Goal: Task Accomplishment & Management: Manage account settings

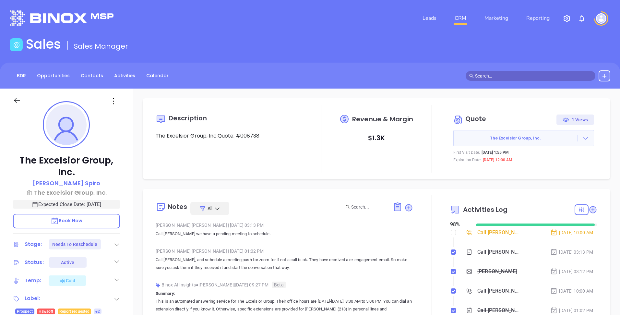
scroll to position [170, 0]
click at [252, 70] on div "BDR Opportunities Contacts Activities Calendar" at bounding box center [310, 75] width 620 height 11
click at [541, 20] on link "Reporting" at bounding box center [537, 18] width 29 height 13
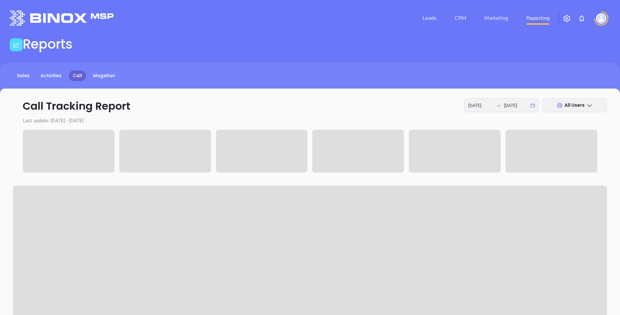
click at [190, 42] on div "Reports" at bounding box center [310, 45] width 608 height 18
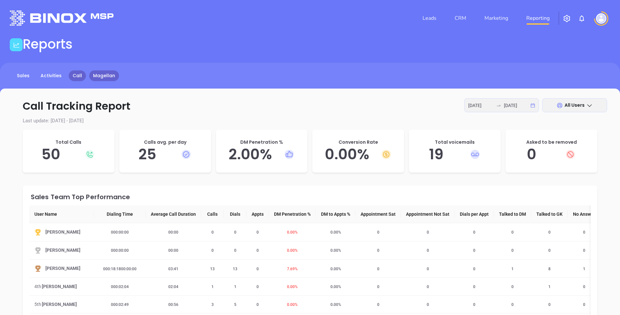
click at [98, 76] on link "Magellan" at bounding box center [104, 75] width 30 height 11
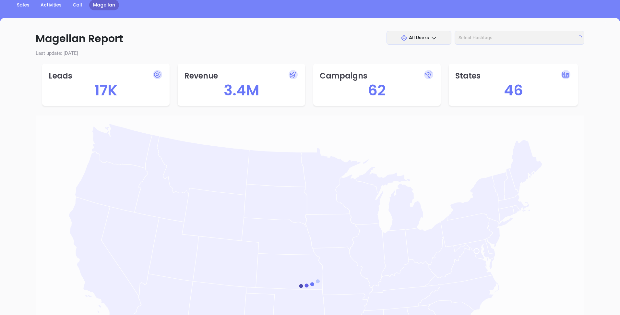
scroll to position [71, 0]
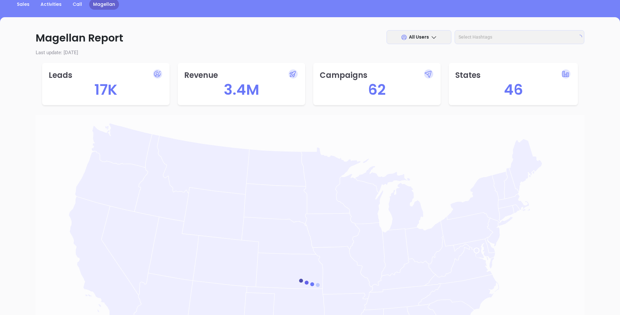
click at [532, 38] on div at bounding box center [516, 36] width 120 height 9
click at [460, 12] on div "Sales Activities Call Magellan" at bounding box center [310, 7] width 620 height 32
click at [264, 23] on div "Magellan Report All Users Select Hashtags Last update: [DATE] Leads 17K Revenue…" at bounding box center [310, 249] width 594 height 459
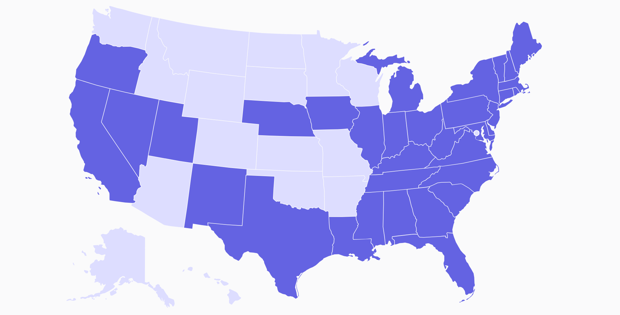
scroll to position [191, 0]
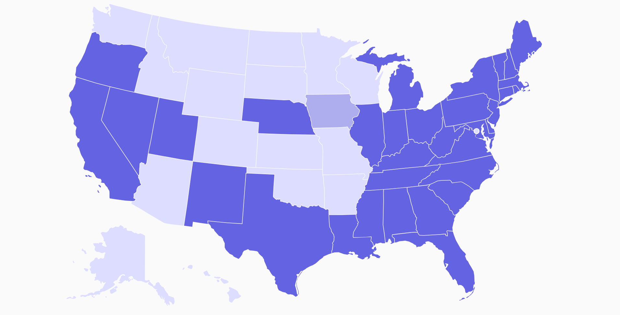
click at [332, 108] on icon "[US_STATE]" at bounding box center [333, 111] width 54 height 35
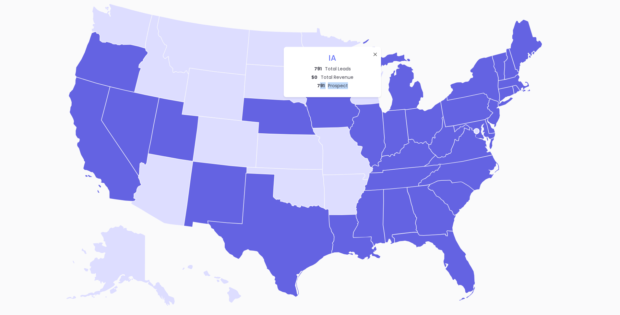
drag, startPoint x: 348, startPoint y: 85, endPoint x: 318, endPoint y: 87, distance: 29.8
click at [318, 87] on div "791 Prospect" at bounding box center [332, 86] width 84 height 8
click at [344, 80] on p "Total Revenue" at bounding box center [337, 77] width 33 height 7
click at [393, 14] on icon "Blank [GEOGRAPHIC_DATA] states map [US_STATE] [US_STATE] [US_STATE] [US_STATE] …" at bounding box center [310, 154] width 497 height 307
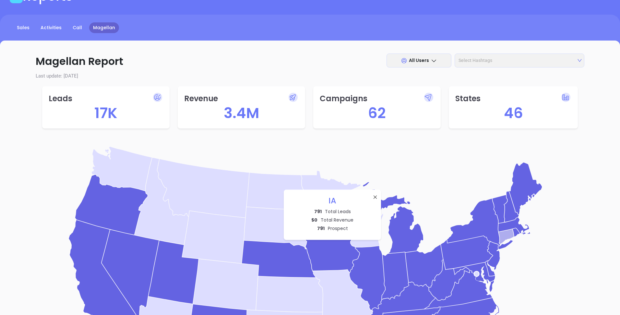
scroll to position [0, 0]
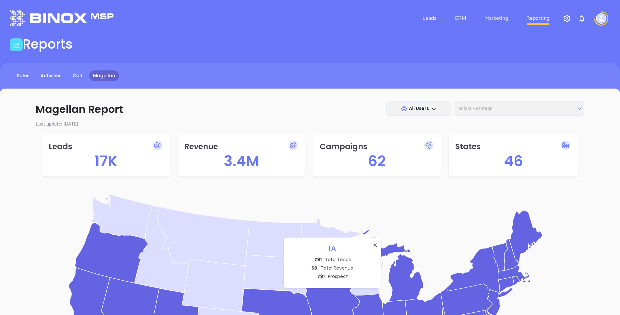
click at [535, 106] on div at bounding box center [516, 108] width 120 height 9
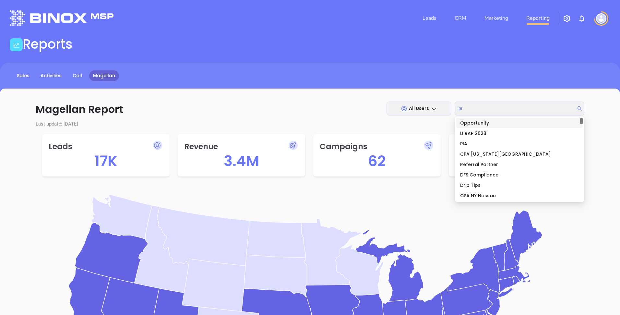
type input "pro"
click at [490, 123] on div "Prospect" at bounding box center [519, 122] width 119 height 7
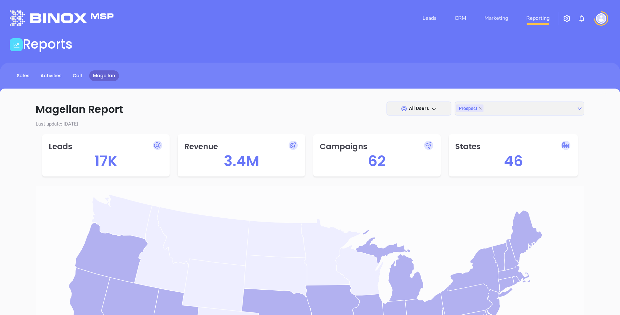
click at [449, 88] on div "Sales Activities Call Magellan" at bounding box center [310, 79] width 620 height 32
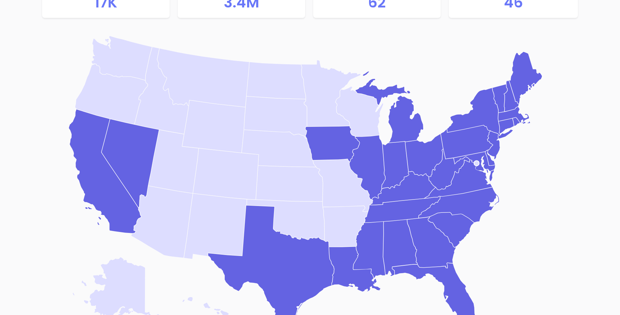
scroll to position [165, 0]
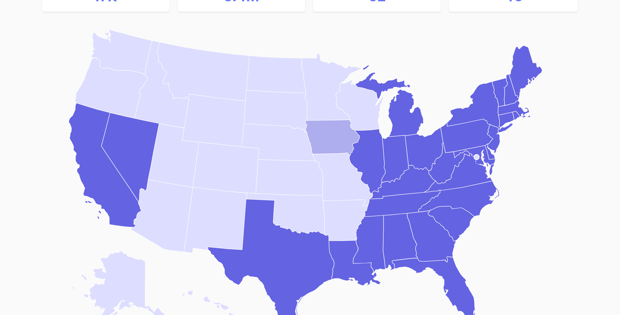
click at [327, 131] on icon "[US_STATE]" at bounding box center [333, 137] width 54 height 35
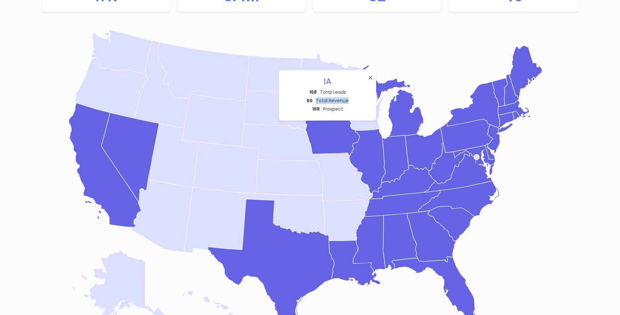
drag, startPoint x: 315, startPoint y: 99, endPoint x: 347, endPoint y: 99, distance: 31.8
click at [347, 99] on p "Total Revenue" at bounding box center [332, 100] width 33 height 7
click at [335, 96] on div "158 Total Leads" at bounding box center [327, 92] width 84 height 8
click at [342, 46] on icon "Blank [GEOGRAPHIC_DATA] states map [US_STATE] [US_STATE] [US_STATE] [US_STATE] …" at bounding box center [310, 180] width 497 height 307
click at [368, 77] on icon at bounding box center [370, 77] width 5 height 5
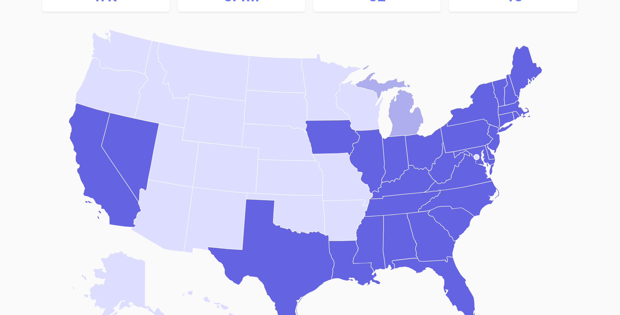
click at [402, 117] on icon "[US_STATE]" at bounding box center [390, 100] width 68 height 71
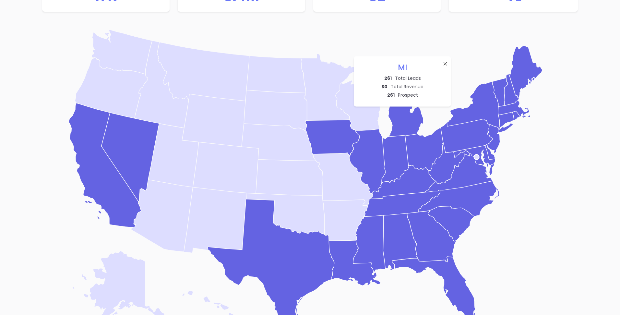
click at [446, 63] on icon at bounding box center [444, 63] width 5 height 5
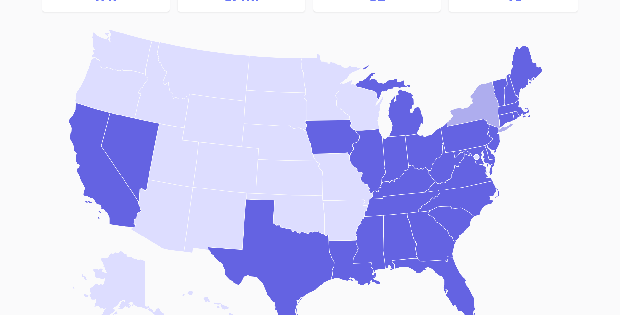
click at [486, 103] on icon "[US_STATE]" at bounding box center [480, 107] width 66 height 51
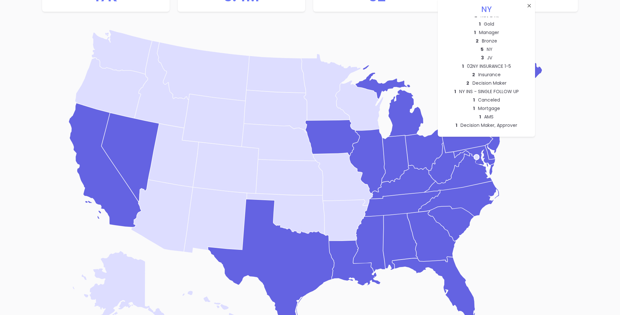
scroll to position [0, 0]
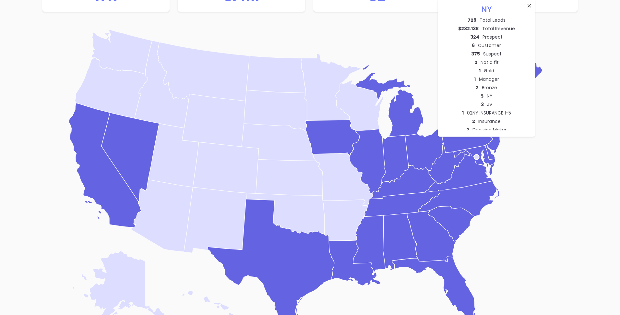
click at [542, 133] on icon "Blank [GEOGRAPHIC_DATA] states map [US_STATE] [US_STATE] [US_STATE] [US_STATE] …" at bounding box center [310, 180] width 497 height 307
click at [464, 173] on icon "[US_STATE]" at bounding box center [459, 173] width 69 height 38
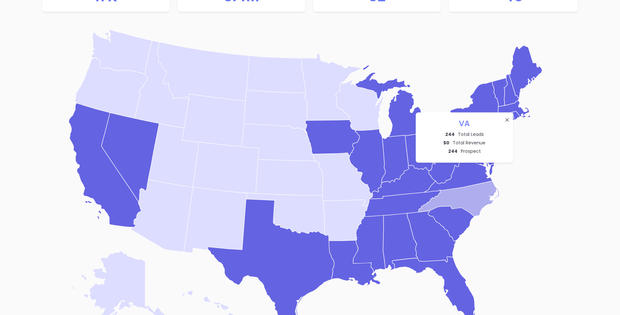
click at [469, 200] on icon "[US_STATE]" at bounding box center [459, 198] width 80 height 35
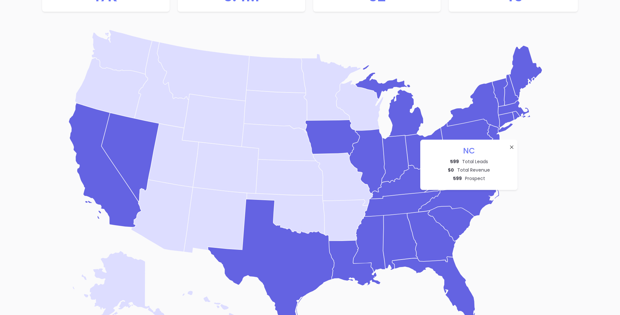
click at [538, 175] on icon "Blank [GEOGRAPHIC_DATA] states map [US_STATE] [US_STATE] [US_STATE] [US_STATE] …" at bounding box center [310, 180] width 497 height 307
click at [509, 148] on icon at bounding box center [511, 146] width 5 height 5
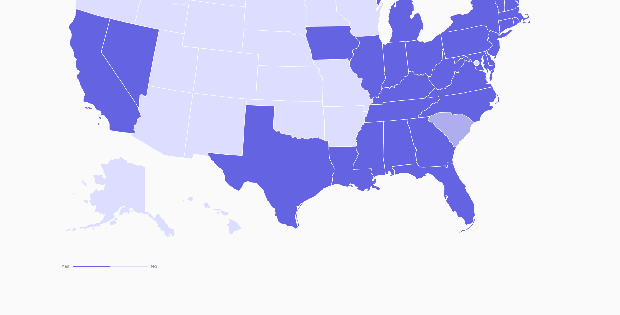
scroll to position [259, 0]
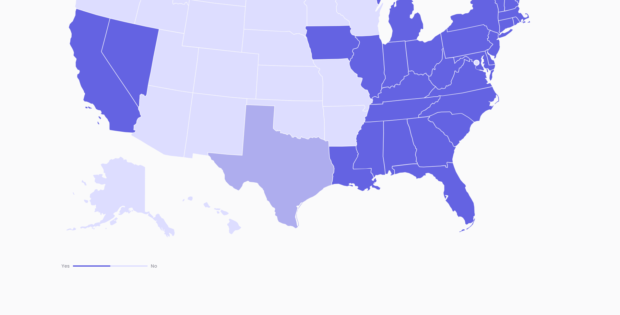
click at [274, 167] on icon "[US_STATE]" at bounding box center [271, 166] width 126 height 123
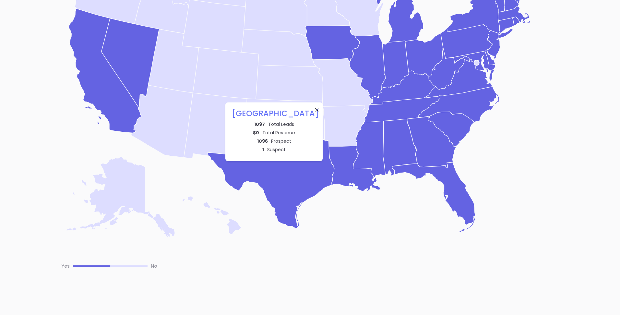
click at [418, 200] on icon "Blank [GEOGRAPHIC_DATA] states map [US_STATE] [US_STATE] [US_STATE] [US_STATE] …" at bounding box center [310, 85] width 497 height 307
click at [316, 108] on icon at bounding box center [316, 109] width 5 height 5
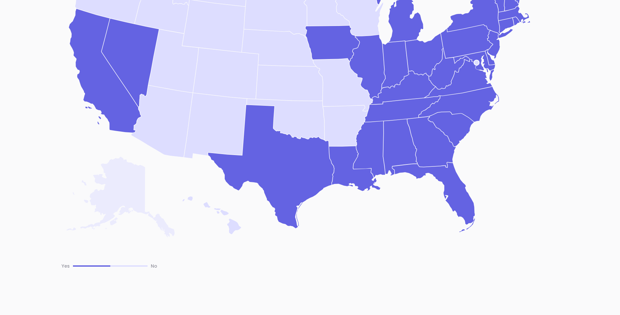
click at [136, 186] on icon "[US_STATE]" at bounding box center [120, 197] width 108 height 80
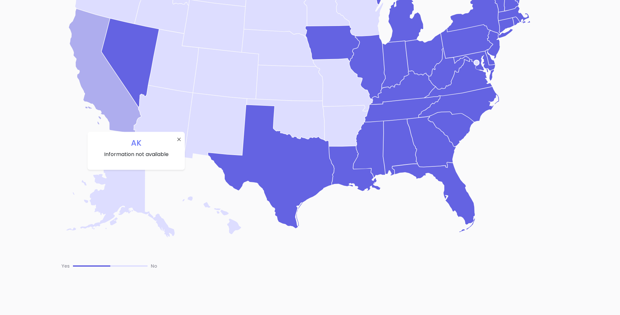
click at [117, 92] on icon "[US_STATE]" at bounding box center [105, 70] width 72 height 123
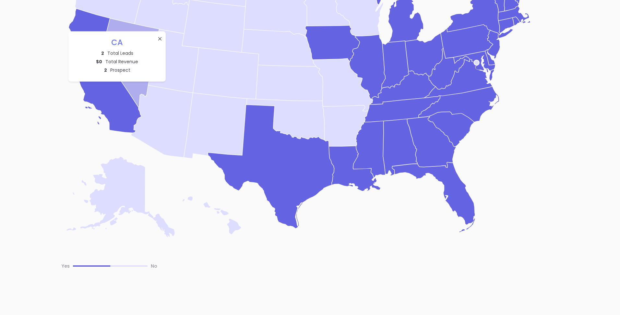
click at [135, 89] on icon "[US_STATE]" at bounding box center [129, 62] width 57 height 88
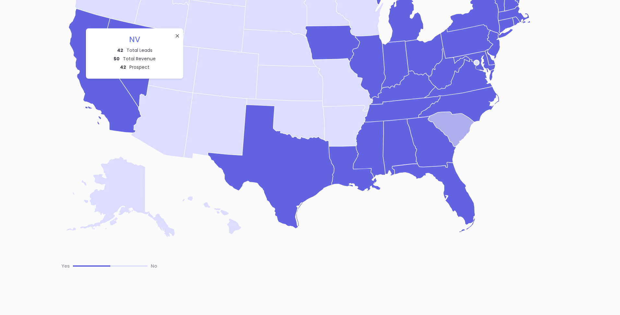
click at [453, 133] on icon "[US_STATE]" at bounding box center [451, 129] width 46 height 34
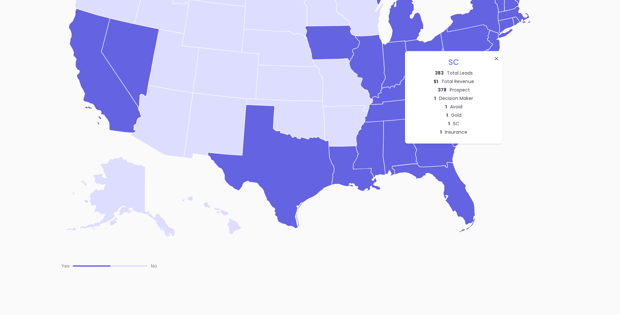
click at [420, 217] on icon "Blank [GEOGRAPHIC_DATA] states map [US_STATE] [US_STATE] [US_STATE] [US_STATE] …" at bounding box center [310, 85] width 497 height 307
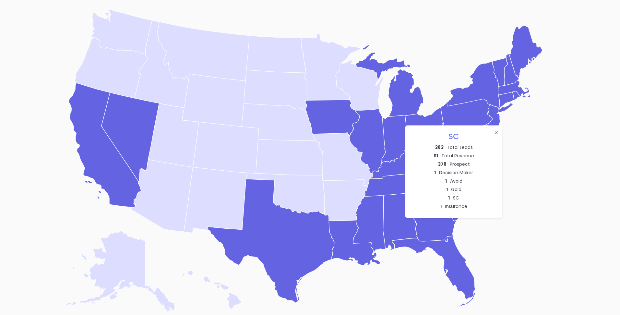
scroll to position [0, 0]
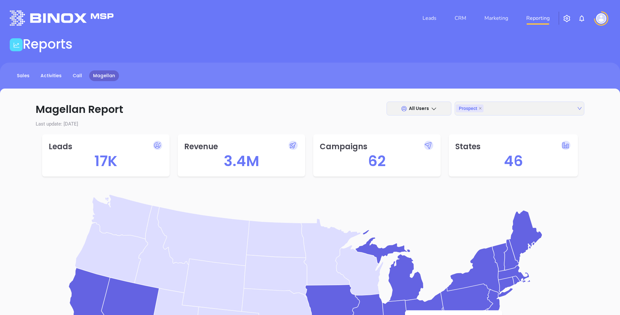
click at [516, 54] on div "Reports" at bounding box center [310, 45] width 608 height 18
click at [435, 109] on icon at bounding box center [433, 109] width 5 height 3
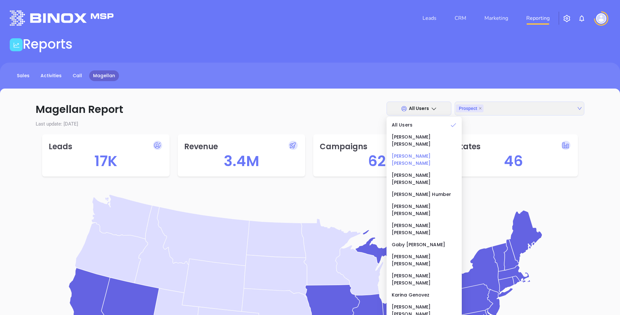
click at [429, 149] on li "[PERSON_NAME]" at bounding box center [424, 159] width 73 height 21
click at [412, 152] on div "[PERSON_NAME]" at bounding box center [424, 159] width 65 height 14
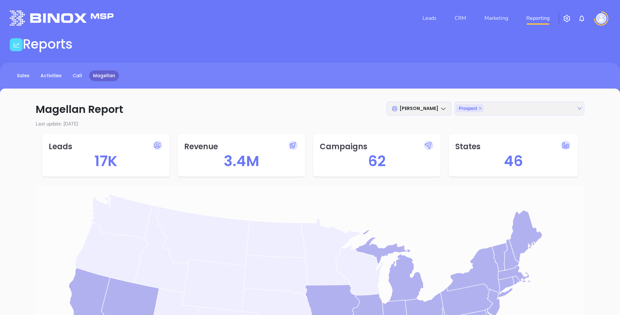
click at [350, 104] on p "Magellan Report [PERSON_NAME] Prospect + 0 ..." at bounding box center [310, 109] width 548 height 16
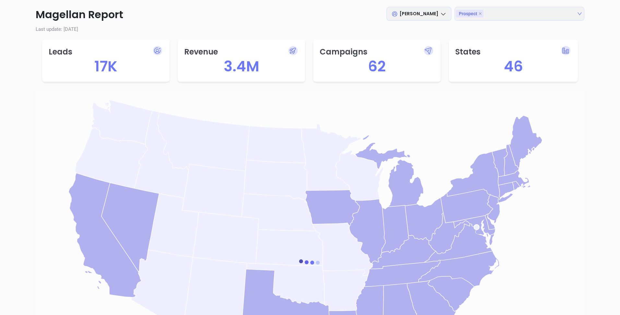
scroll to position [95, 0]
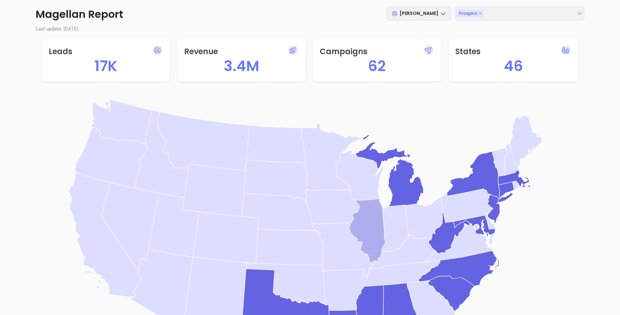
click at [370, 221] on icon "[US_STATE]" at bounding box center [367, 231] width 36 height 64
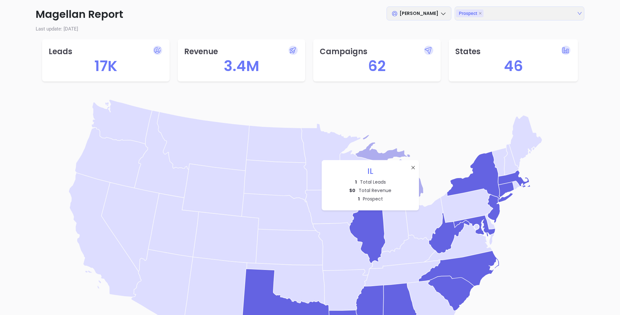
click at [375, 158] on icon "[US_STATE]" at bounding box center [390, 170] width 68 height 71
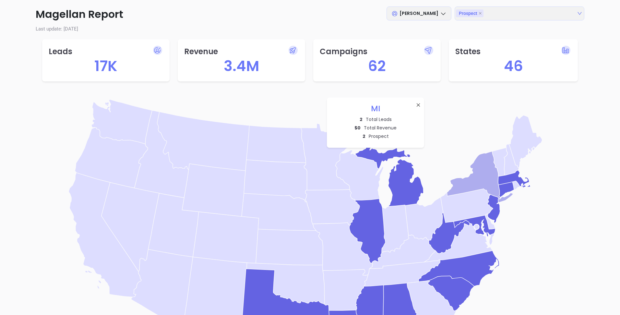
click at [480, 171] on icon "[US_STATE]" at bounding box center [480, 176] width 66 height 51
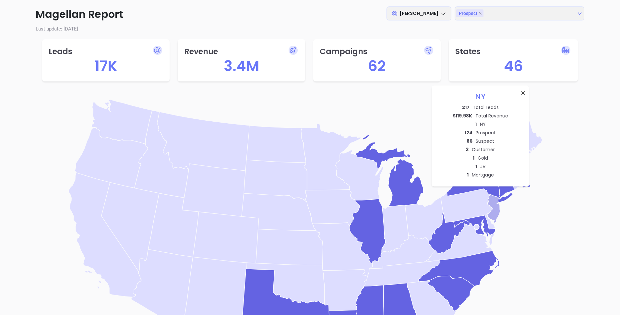
click at [497, 205] on icon "[US_STATE]" at bounding box center [494, 208] width 12 height 28
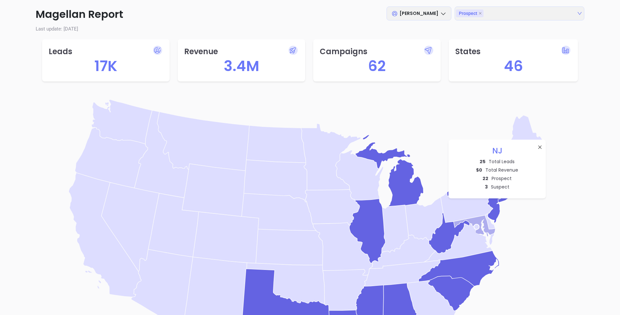
click at [482, 218] on icon "[US_STATE]" at bounding box center [474, 225] width 41 height 21
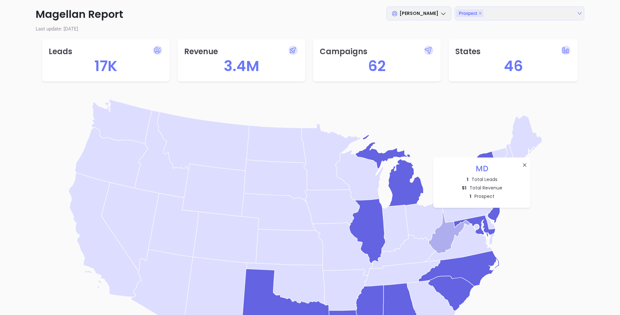
click at [448, 232] on icon "[US_STATE]" at bounding box center [449, 233] width 41 height 41
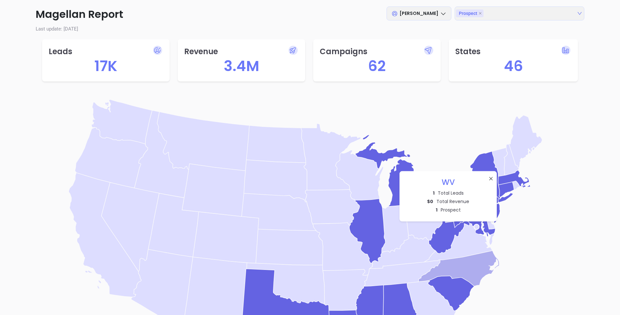
click at [474, 273] on icon "[US_STATE]" at bounding box center [459, 268] width 80 height 35
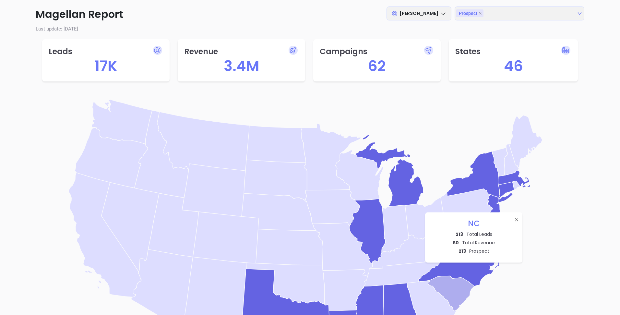
click at [455, 294] on icon "[US_STATE]" at bounding box center [451, 293] width 46 height 34
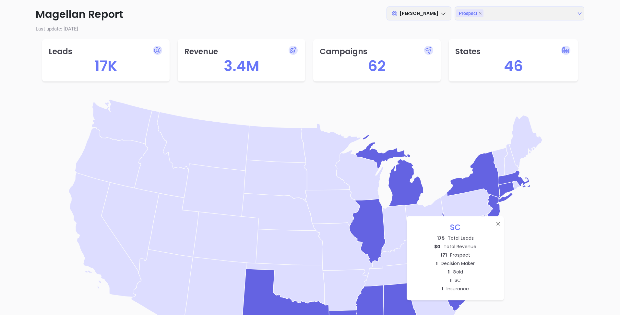
click at [430, 146] on icon "Blank [GEOGRAPHIC_DATA] states map [US_STATE] [US_STATE] [US_STATE] [US_STATE] …" at bounding box center [310, 249] width 497 height 307
click at [497, 221] on icon at bounding box center [497, 223] width 5 height 5
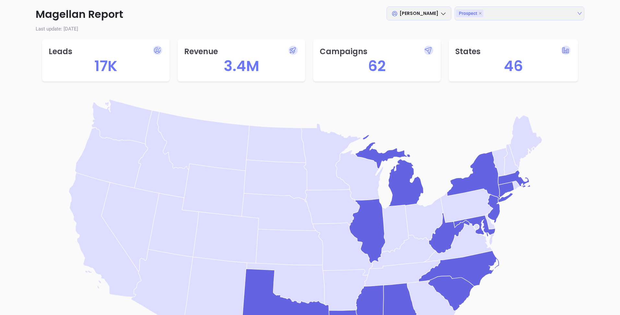
click at [481, 109] on icon "Blank [GEOGRAPHIC_DATA] states map [US_STATE] [US_STATE] [US_STATE] [US_STATE] …" at bounding box center [310, 249] width 497 height 307
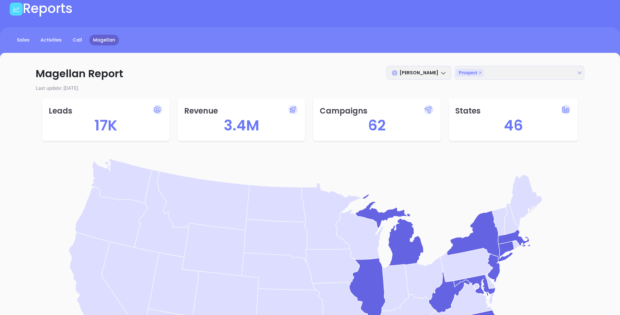
scroll to position [0, 0]
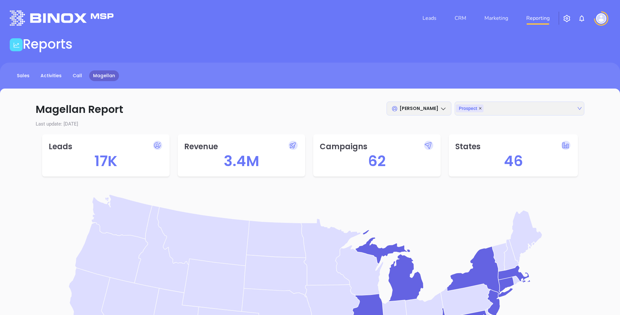
click at [481, 109] on icon "close" at bounding box center [479, 108] width 3 height 3
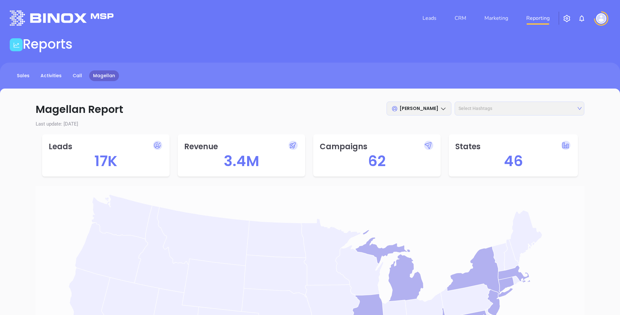
click at [491, 107] on div at bounding box center [516, 108] width 120 height 9
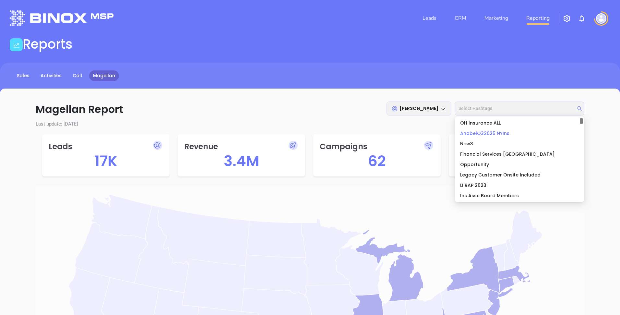
click at [475, 132] on span "AnabelQ32025 NYIns" at bounding box center [484, 133] width 49 height 6
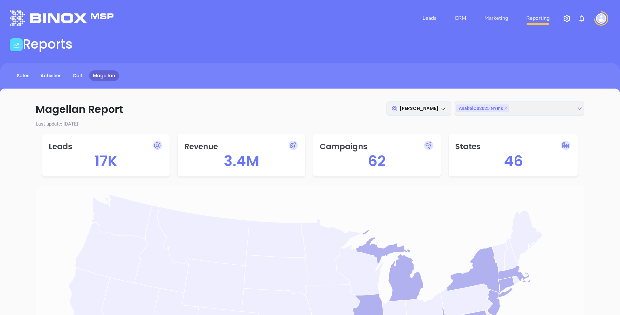
click at [511, 80] on div "Sales Activities Call Magellan" at bounding box center [310, 75] width 620 height 11
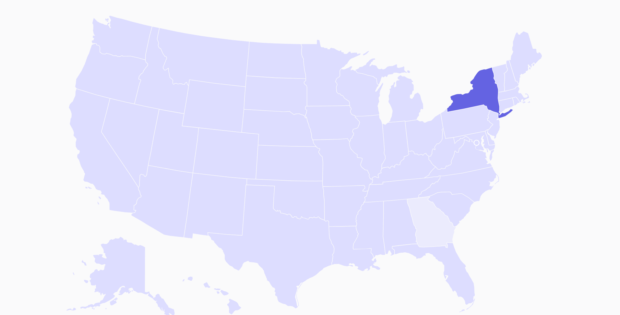
scroll to position [181, 0]
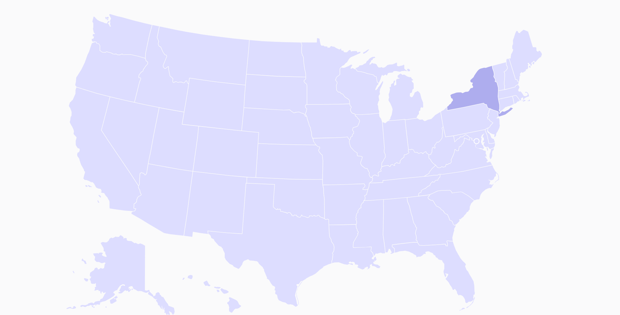
click at [469, 99] on icon "[US_STATE]" at bounding box center [480, 91] width 66 height 51
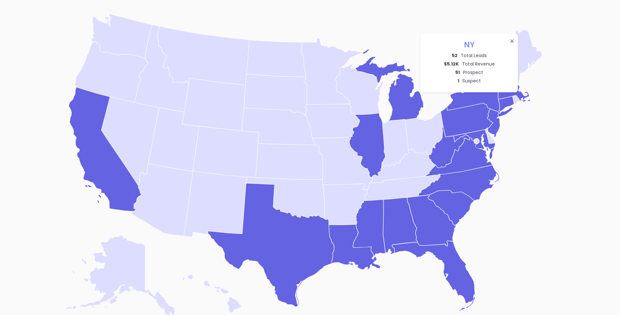
click at [563, 105] on div "[GEOGRAPHIC_DATA] 52 Total Leads $ 5.12K Total Revenue 51 Prospect 1 Suspect Bl…" at bounding box center [310, 177] width 548 height 342
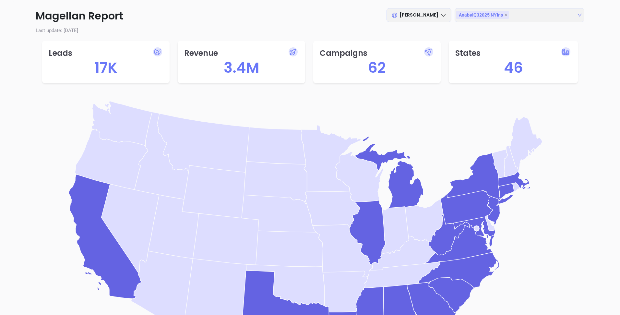
scroll to position [89, 0]
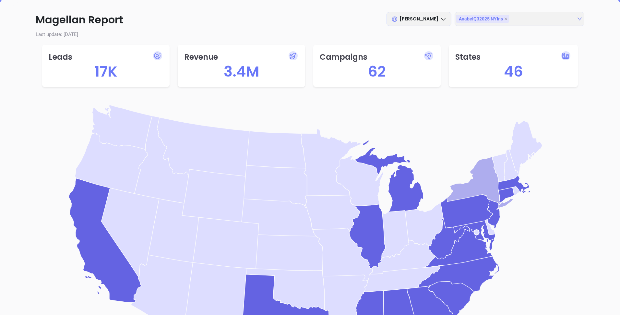
click at [480, 182] on icon "[US_STATE]" at bounding box center [480, 182] width 66 height 51
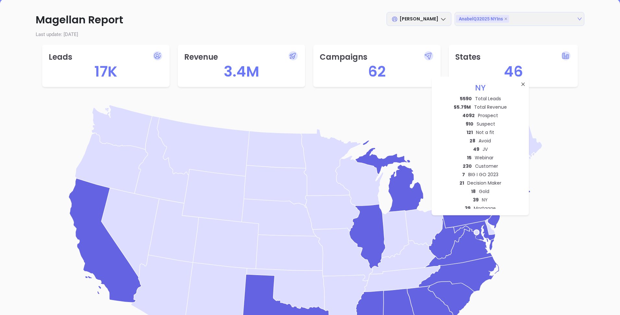
click at [558, 115] on icon "Blank [GEOGRAPHIC_DATA] states map [US_STATE] [US_STATE] [US_STATE] [US_STATE] …" at bounding box center [310, 255] width 497 height 307
click at [540, 16] on div "AnabelQ32025 NYIns + 0 ..." at bounding box center [516, 18] width 120 height 9
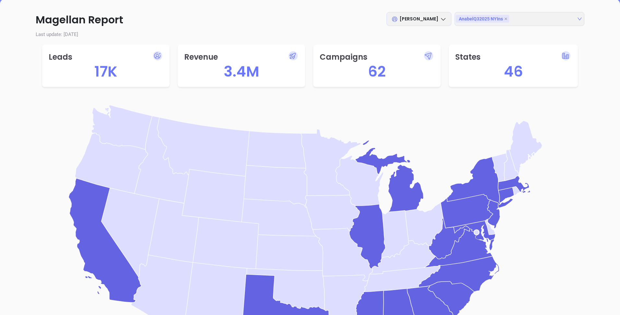
click at [522, 7] on div "Magellan Report [PERSON_NAME] AnabelQ32025 NYIns + 0 ... Last update: [DATE] Le…" at bounding box center [310, 231] width 594 height 459
click at [556, 18] on div "AnabelQ32025 NYIns + 0 ..." at bounding box center [516, 18] width 120 height 9
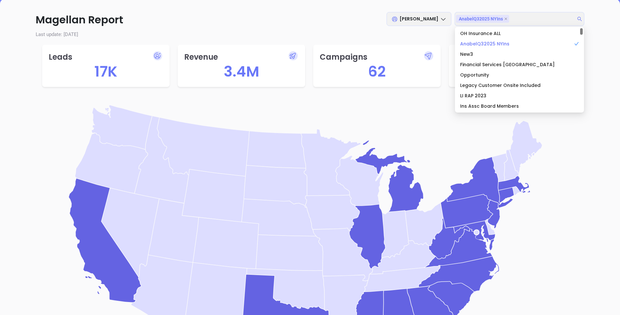
click at [507, 40] on div "AnabelQ32025 NYIns" at bounding box center [517, 43] width 114 height 7
click at [507, 40] on div "AnabelQ32025 NYIns" at bounding box center [519, 43] width 119 height 7
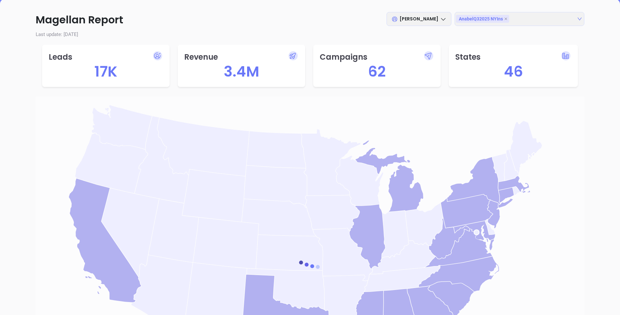
click at [359, 32] on p "Last update: [DATE]" at bounding box center [310, 34] width 548 height 7
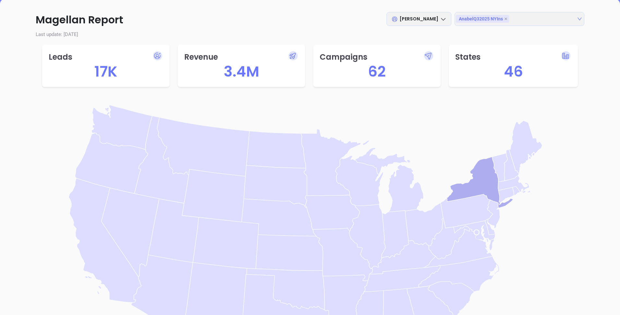
click at [476, 182] on icon "[US_STATE]" at bounding box center [480, 182] width 66 height 51
click at [563, 99] on div "Blank [GEOGRAPHIC_DATA] states map [US_STATE] [US_STATE] [US_STATE] [US_STATE] …" at bounding box center [310, 268] width 548 height 342
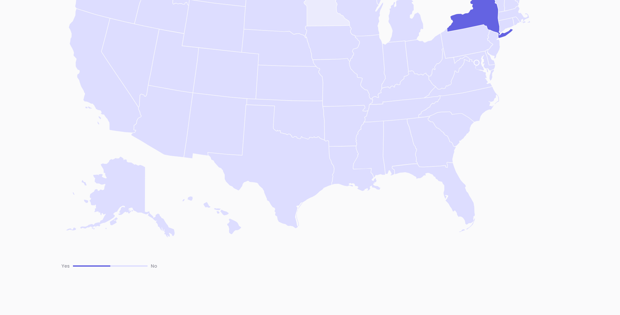
scroll to position [0, 0]
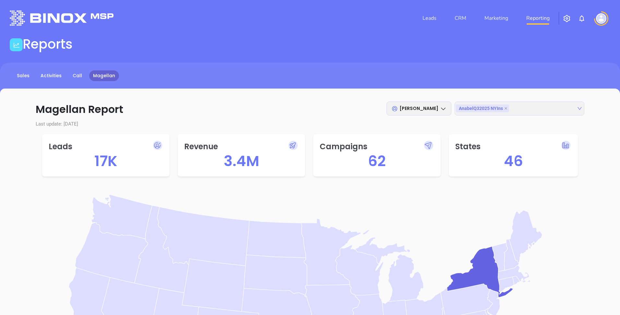
click at [599, 23] on img at bounding box center [601, 18] width 10 height 10
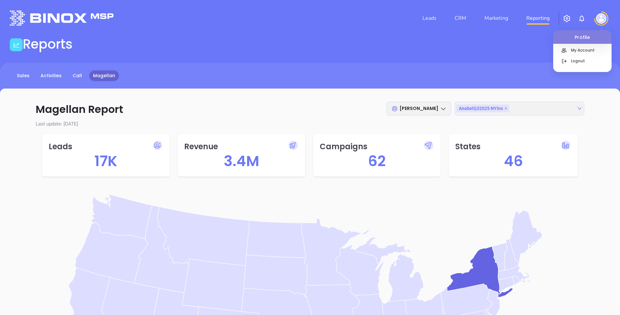
click at [566, 16] on img "button" at bounding box center [567, 19] width 8 height 8
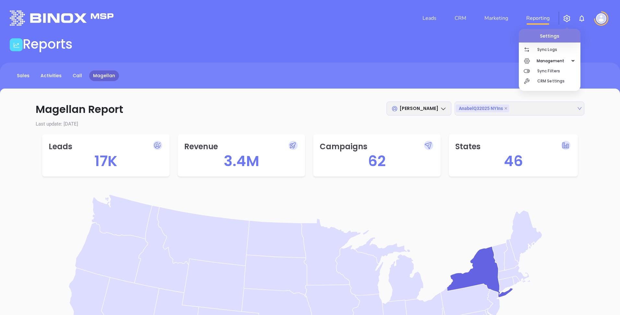
click at [599, 17] on img at bounding box center [601, 18] width 10 height 10
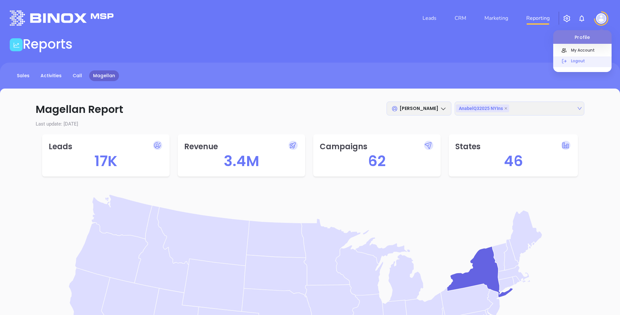
click at [574, 60] on p "Logout" at bounding box center [590, 60] width 44 height 7
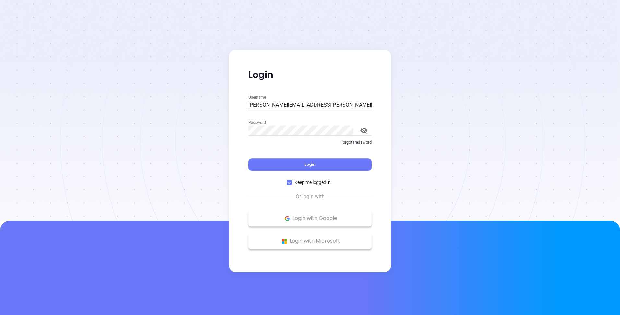
click at [325, 103] on input "[PERSON_NAME][EMAIL_ADDRESS][PERSON_NAME][DOMAIN_NAME]" at bounding box center [309, 105] width 123 height 10
type input "[PERSON_NAME][EMAIL_ADDRESS][DOMAIN_NAME]"
click at [293, 168] on button "Login" at bounding box center [309, 164] width 123 height 12
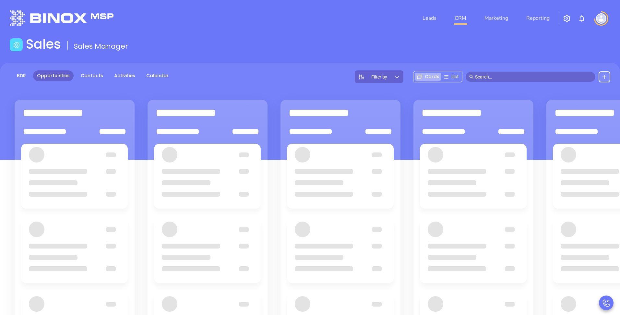
click at [569, 20] on img "button" at bounding box center [567, 19] width 8 height 8
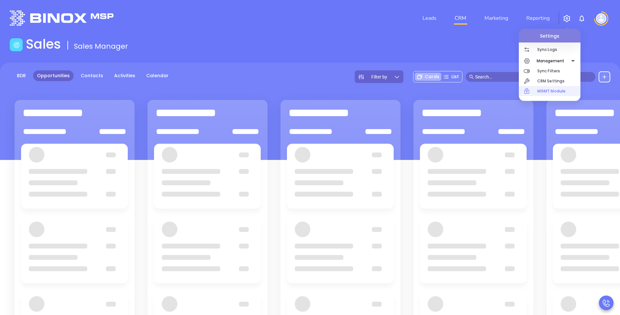
click at [550, 93] on p "MGMT Module" at bounding box center [558, 91] width 43 height 10
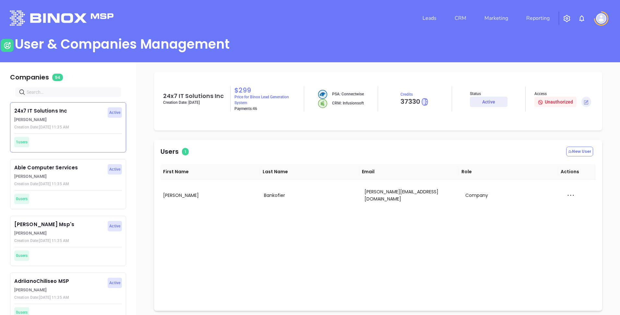
click at [58, 90] on input "text" at bounding box center [70, 91] width 86 height 7
type input "Motiva"
click at [44, 175] on p "[PERSON_NAME]" at bounding box center [59, 176] width 90 height 6
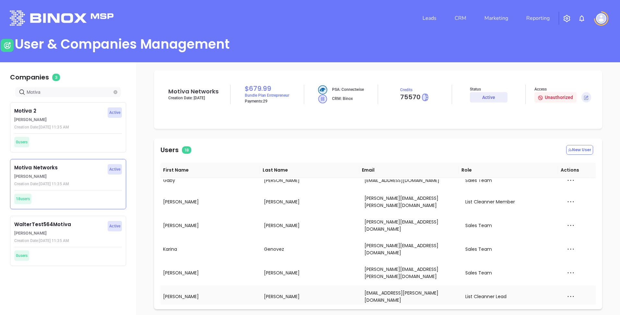
scroll to position [69, 0]
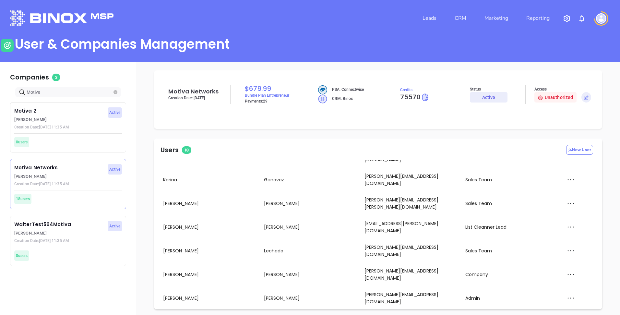
click at [575, 237] on div "Impersonate" at bounding box center [584, 239] width 43 height 7
click at [579, 236] on div "Impersonate" at bounding box center [584, 239] width 43 height 7
